Goal: Task Accomplishment & Management: Use online tool/utility

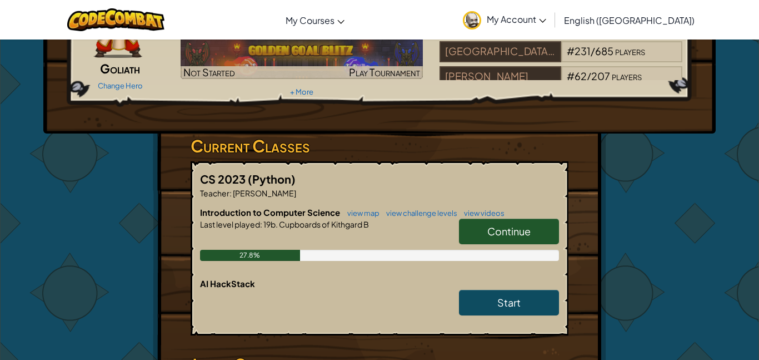
scroll to position [156, 0]
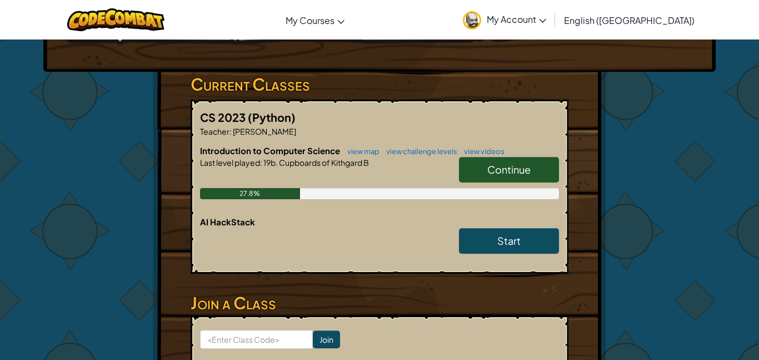
click at [528, 168] on span "Continue" at bounding box center [508, 169] width 43 height 13
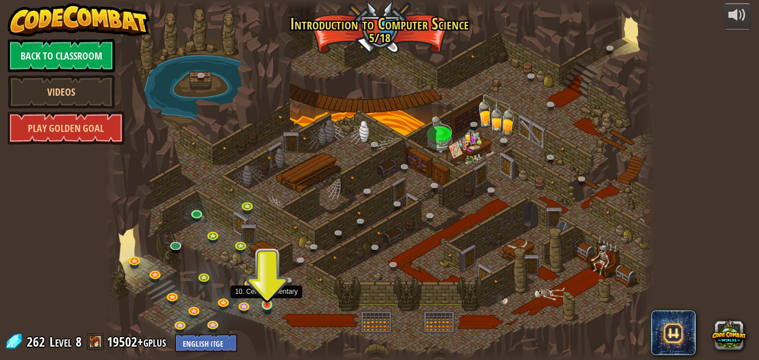
click at [267, 302] on img at bounding box center [267, 290] width 13 height 30
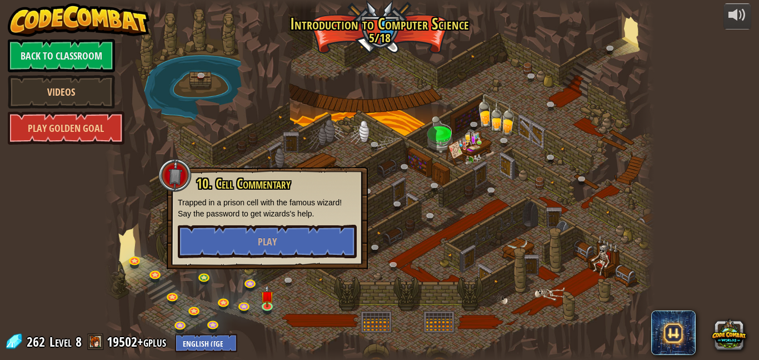
click at [285, 245] on div "10. Cell Commentary Trapped in a prison cell with the famous wizard! Say the pa…" at bounding box center [267, 218] width 201 height 102
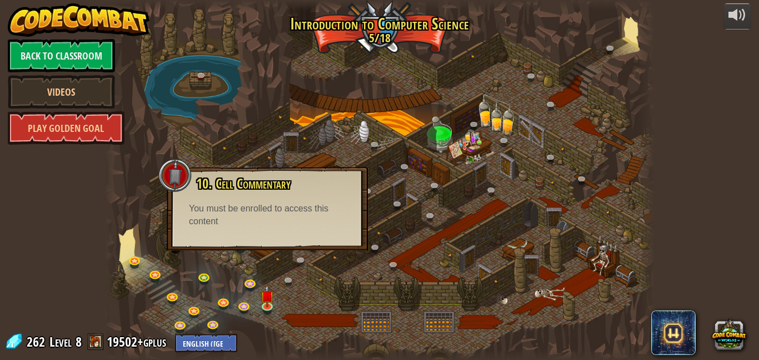
click at [225, 272] on div at bounding box center [379, 180] width 550 height 360
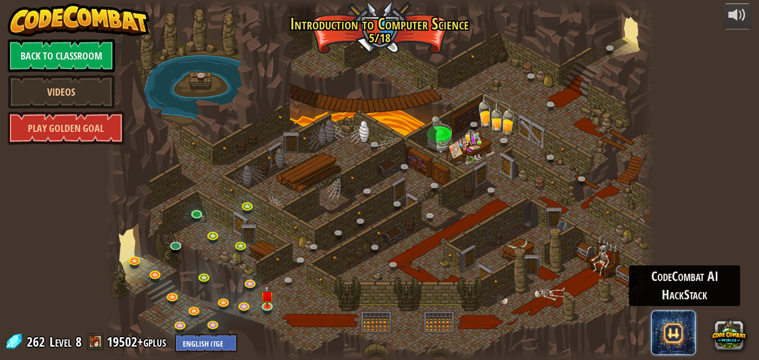
click at [668, 340] on span at bounding box center [673, 332] width 44 height 44
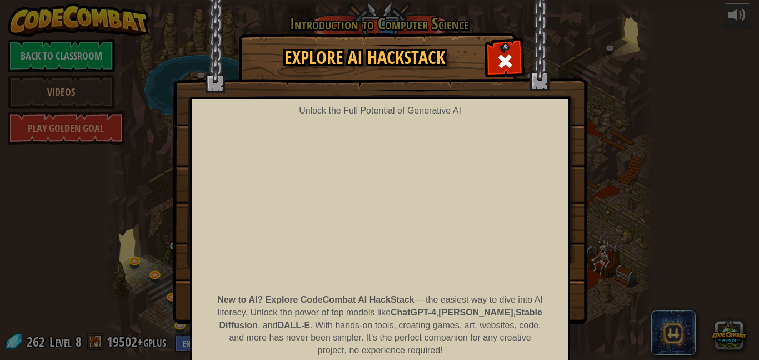
click at [478, 18] on img at bounding box center [380, 161] width 415 height 323
click at [506, 69] on span at bounding box center [505, 61] width 18 height 18
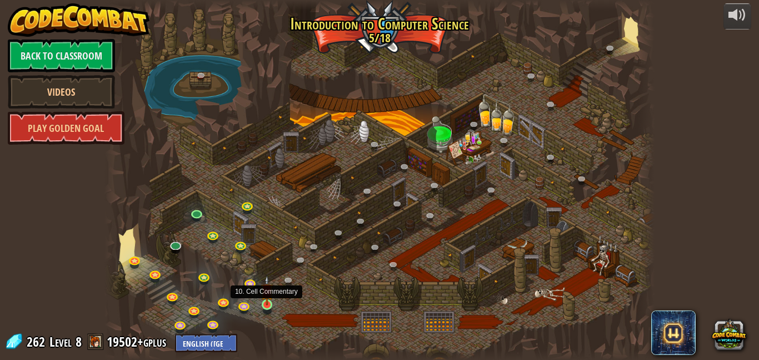
click at [262, 301] on img at bounding box center [267, 290] width 13 height 30
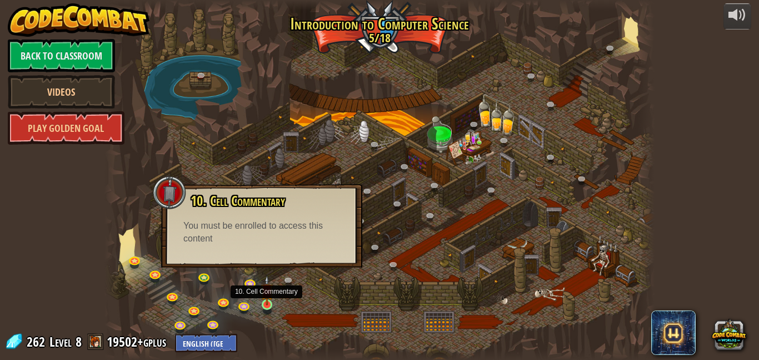
click at [262, 301] on img at bounding box center [267, 290] width 13 height 30
click at [223, 73] on div at bounding box center [379, 180] width 550 height 360
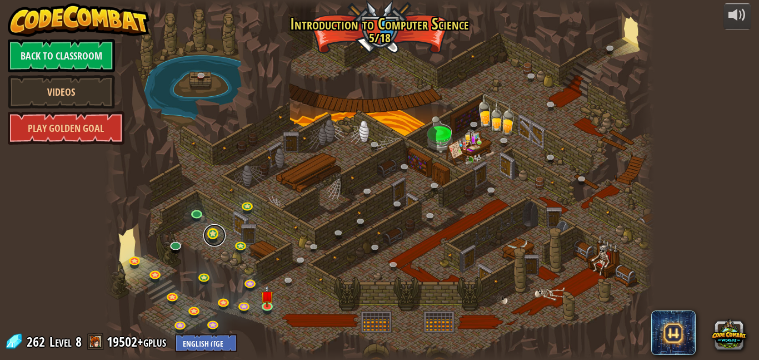
click at [219, 231] on link at bounding box center [214, 235] width 22 height 22
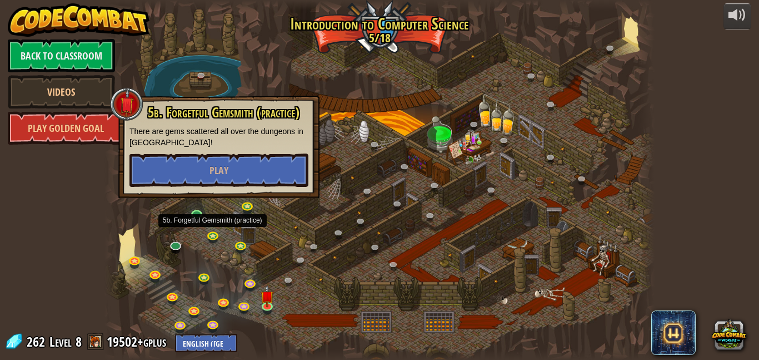
click at [339, 178] on div at bounding box center [379, 180] width 550 height 360
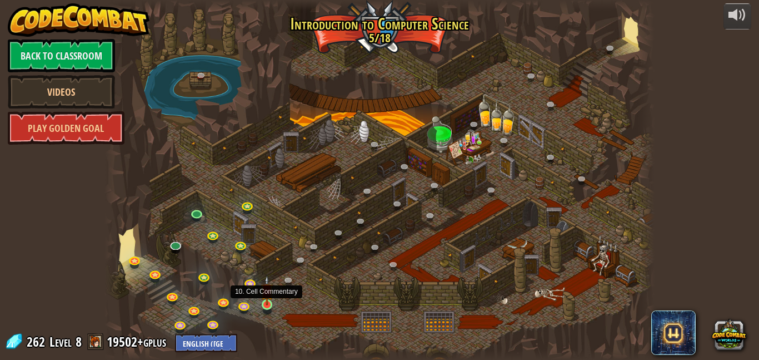
click at [263, 298] on img at bounding box center [267, 290] width 13 height 30
